Goal: Navigation & Orientation: Find specific page/section

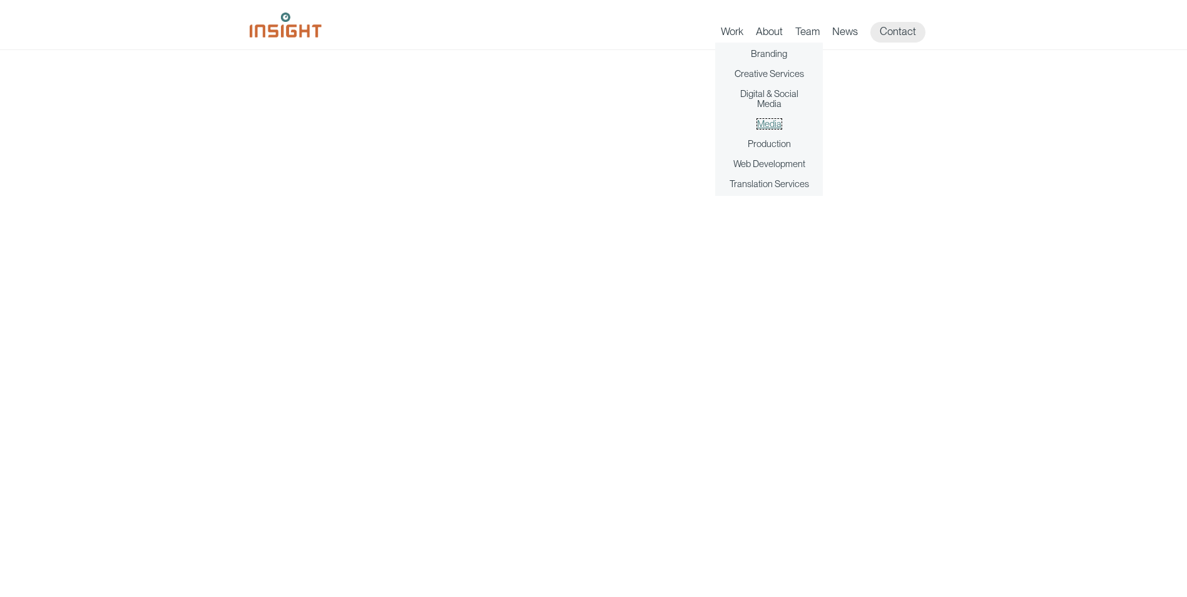
click at [773, 120] on link "Media" at bounding box center [769, 124] width 24 height 10
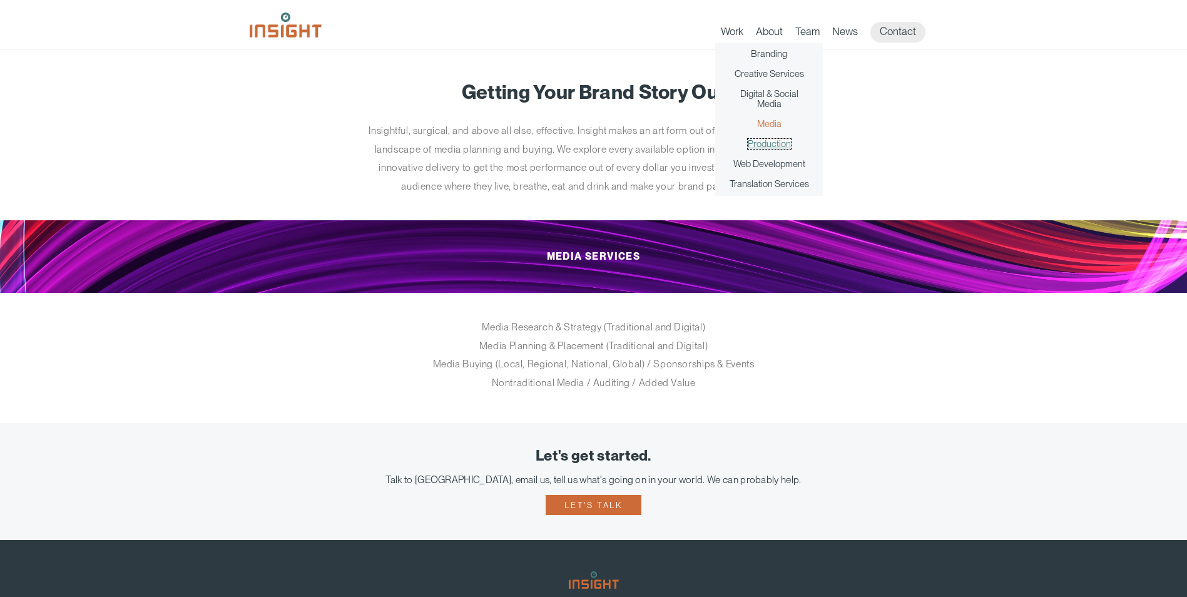
click at [759, 145] on link "Production" at bounding box center [769, 144] width 43 height 10
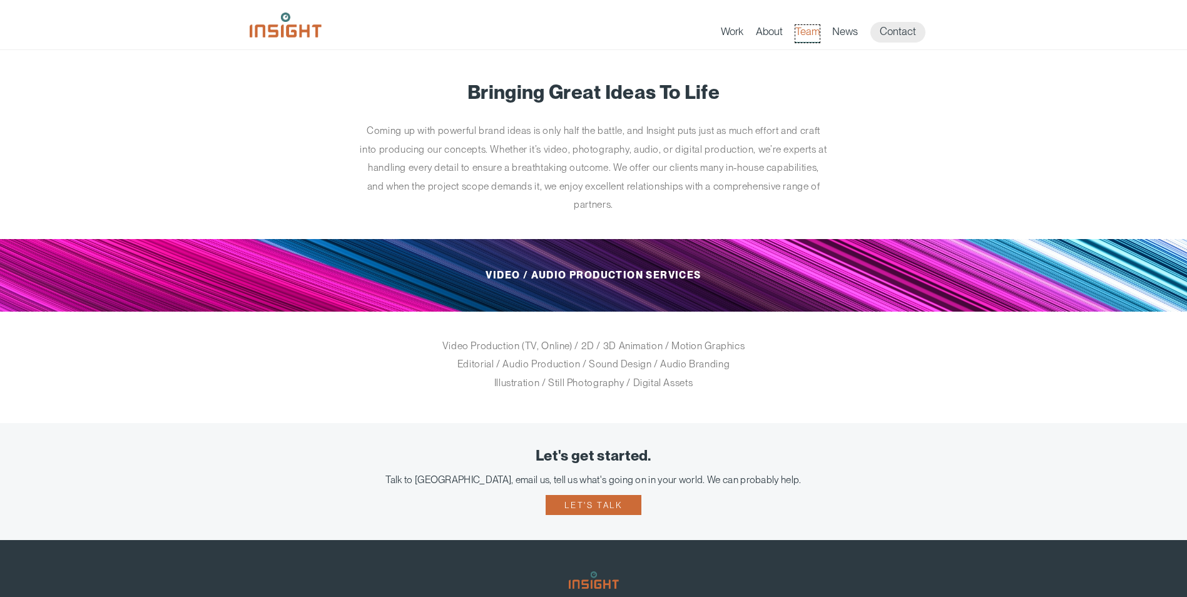
click at [800, 36] on link "Team" at bounding box center [807, 34] width 24 height 18
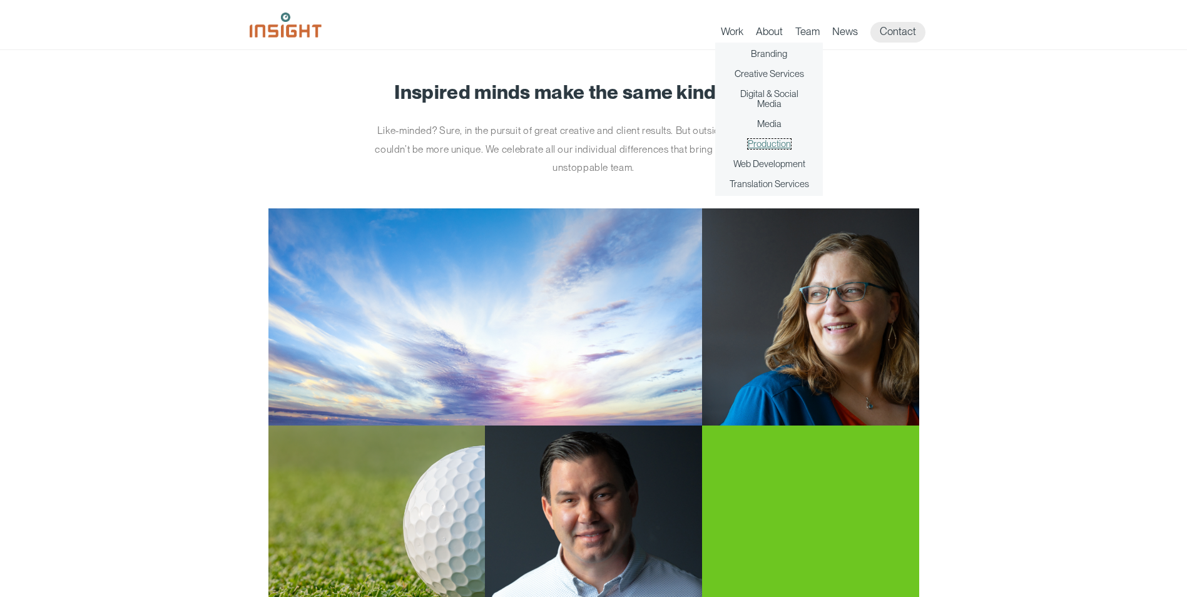
click at [768, 142] on link "Production" at bounding box center [769, 144] width 43 height 10
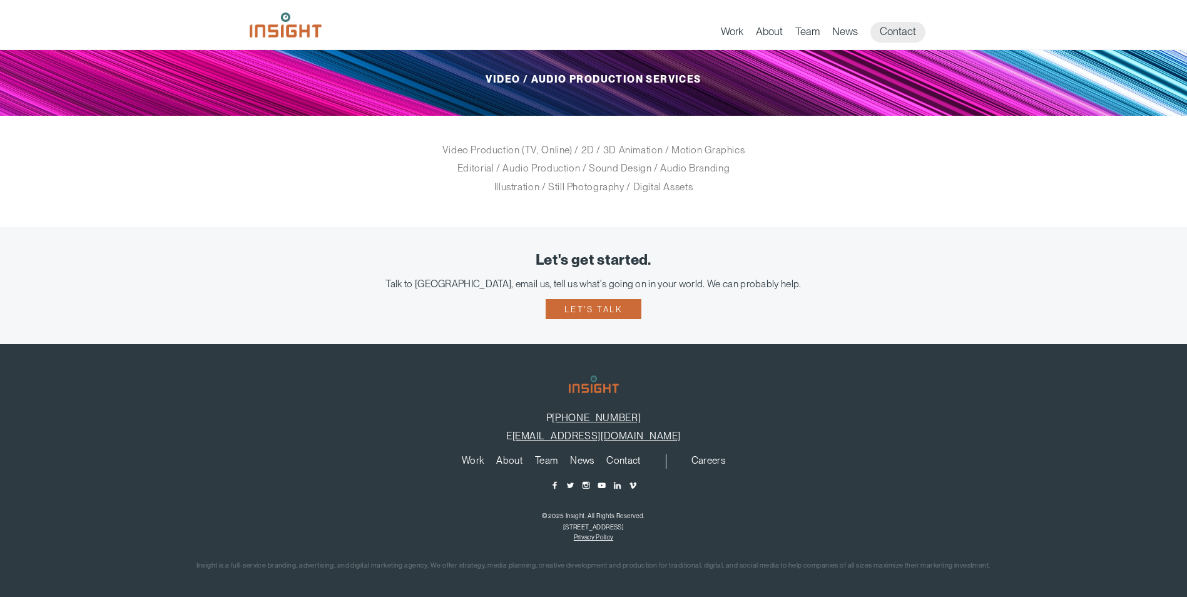
scroll to position [203, 0]
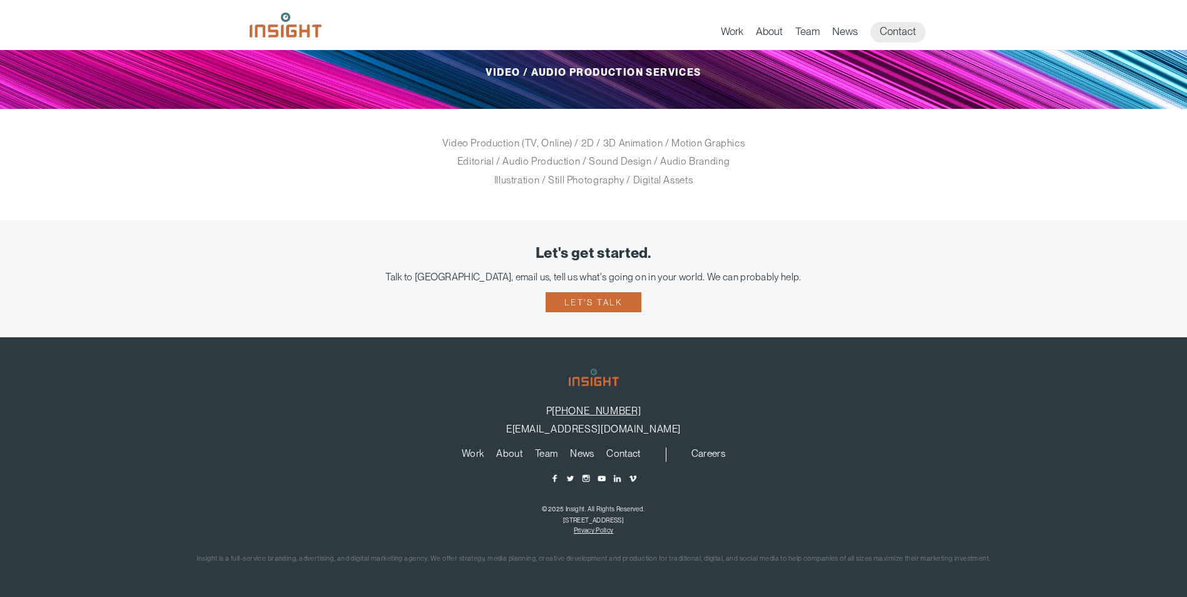
drag, startPoint x: 706, startPoint y: 433, endPoint x: 526, endPoint y: 424, distance: 180.4
click at [526, 424] on p "E info@insightmarketingdesign.com" at bounding box center [593, 429] width 1149 height 12
drag, startPoint x: 526, startPoint y: 424, endPoint x: 618, endPoint y: 451, distance: 95.8
click at [618, 451] on link "Contact" at bounding box center [623, 456] width 34 height 14
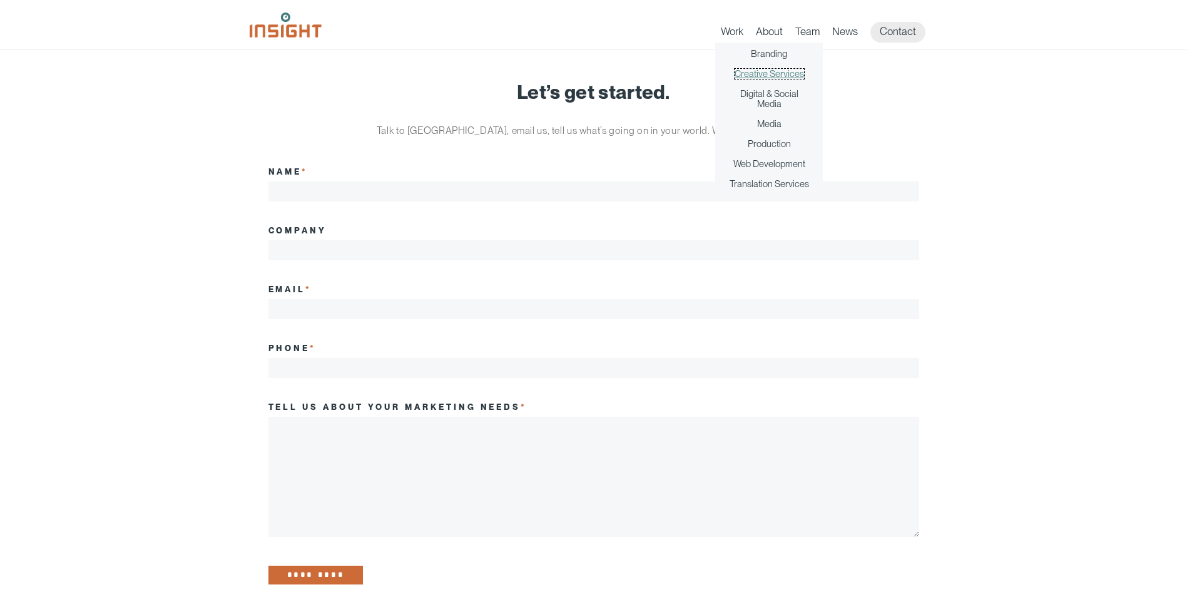
click at [774, 76] on link "Creative Services" at bounding box center [769, 74] width 69 height 10
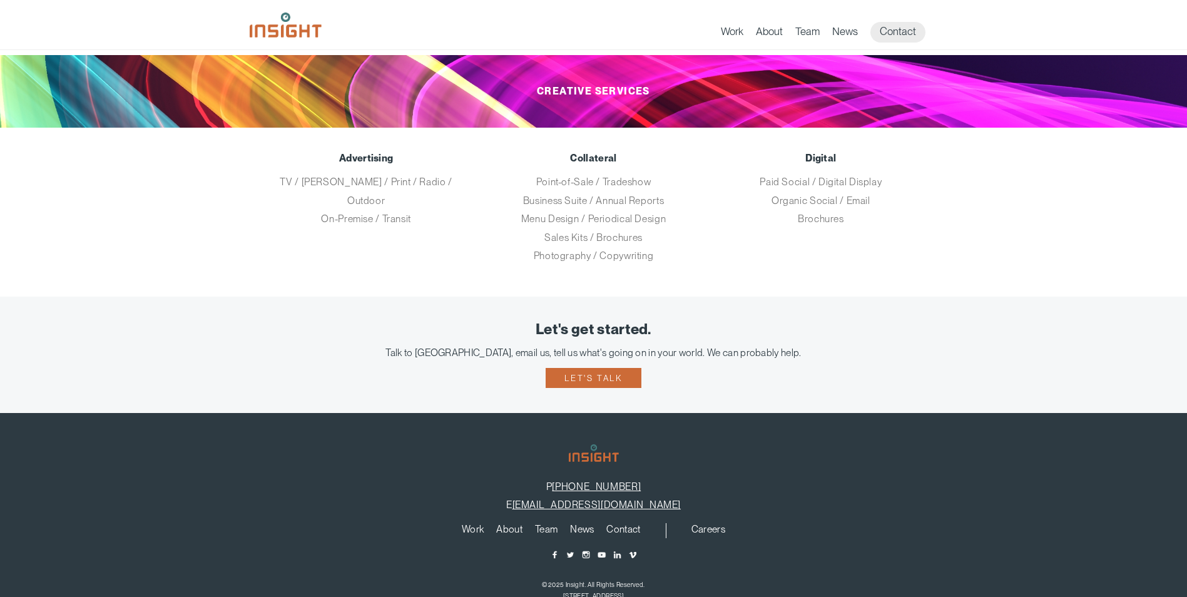
scroll to position [242, 0]
